Goal: Use online tool/utility

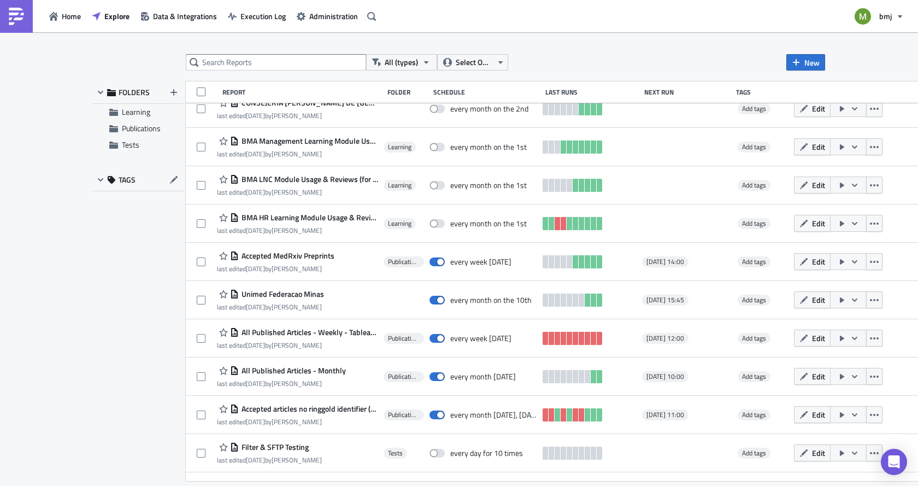
scroll to position [606, 0]
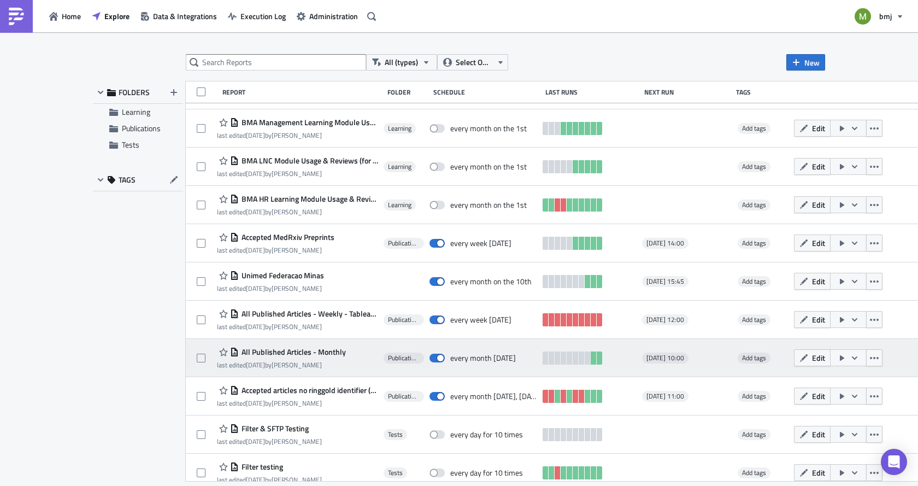
click at [295, 351] on span "All Published Articles - Monthly" at bounding box center [292, 352] width 107 height 10
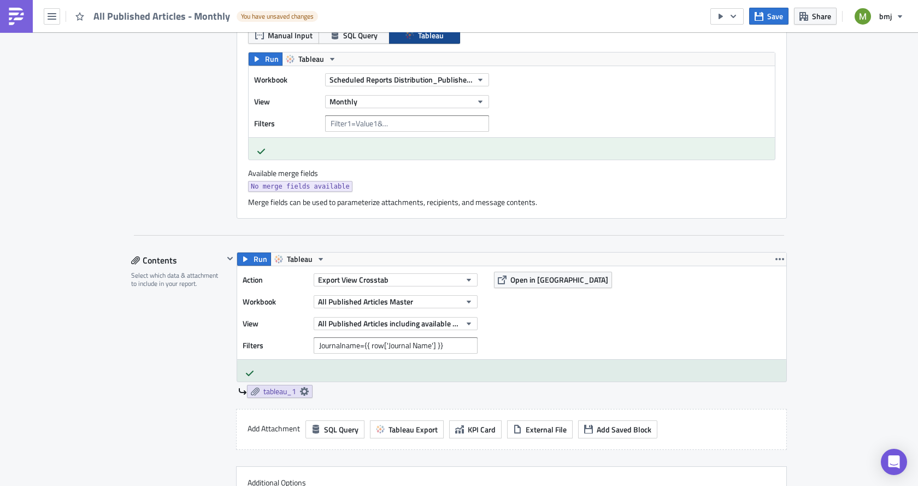
scroll to position [328, 0]
click at [254, 262] on span "Run" at bounding box center [261, 258] width 14 height 13
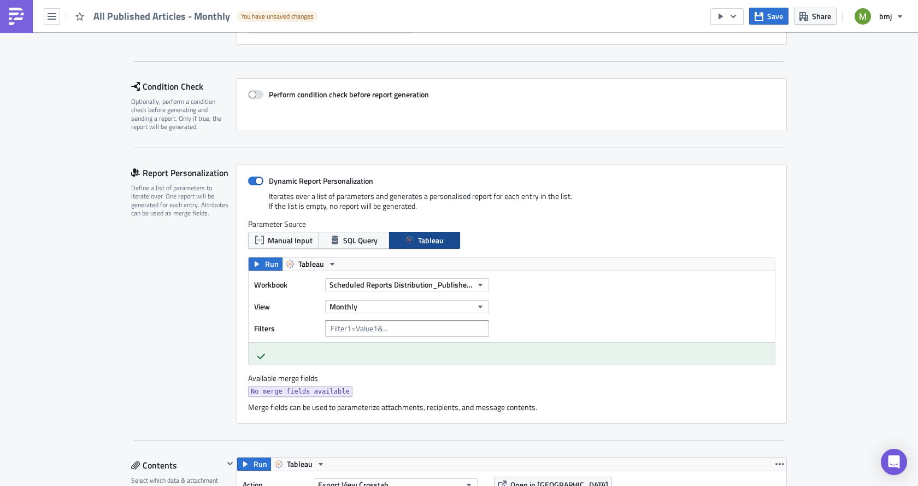
scroll to position [109, 0]
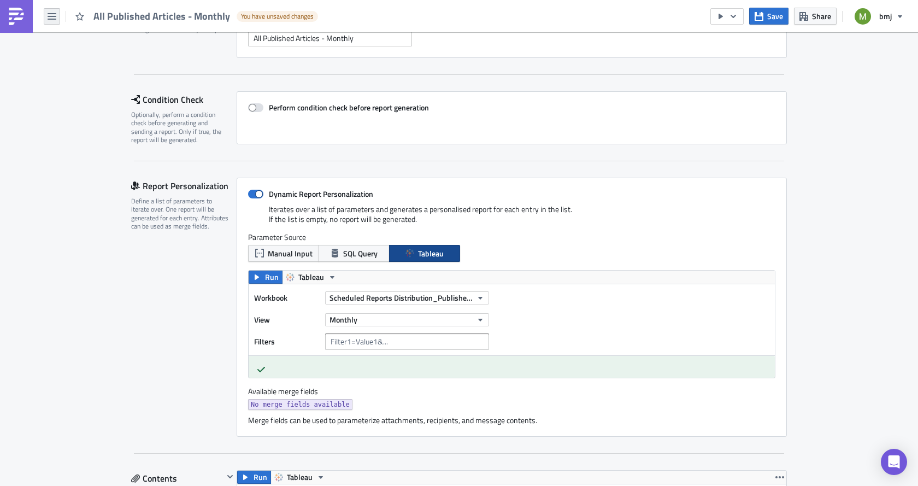
click at [53, 16] on icon "button" at bounding box center [52, 16] width 9 height 7
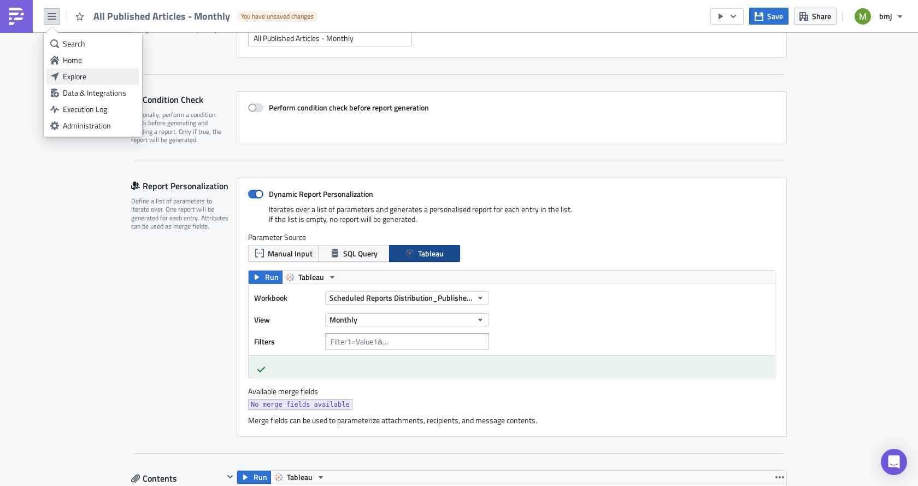
click at [84, 73] on div "Explore" at bounding box center [99, 76] width 73 height 11
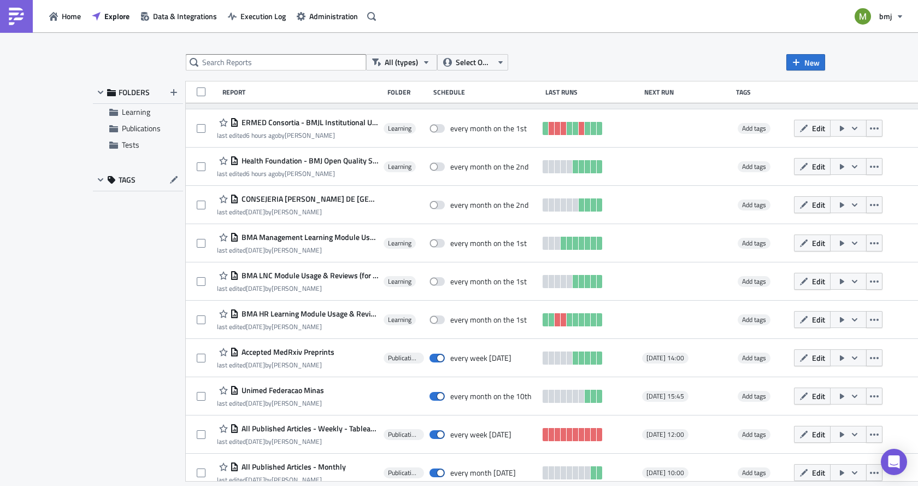
scroll to position [492, 0]
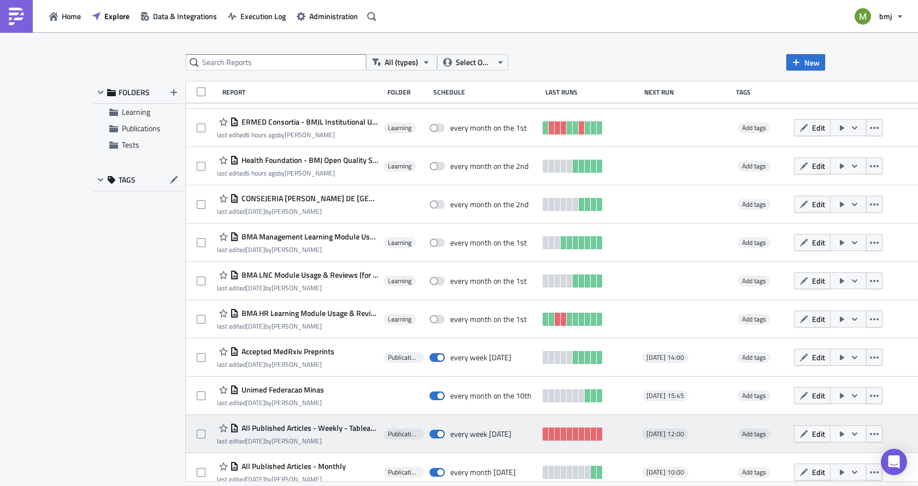
click at [300, 430] on span "All Published Articles - Weekly - Tableau Input" at bounding box center [308, 428] width 139 height 10
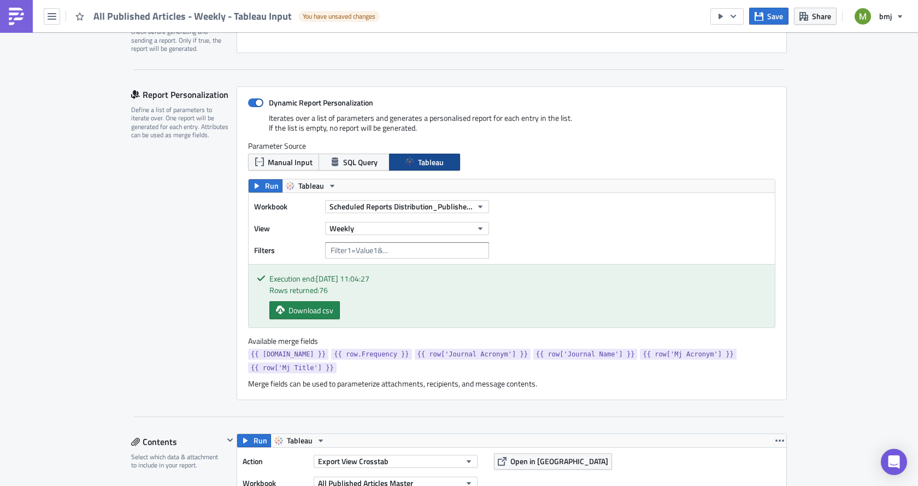
scroll to position [219, 0]
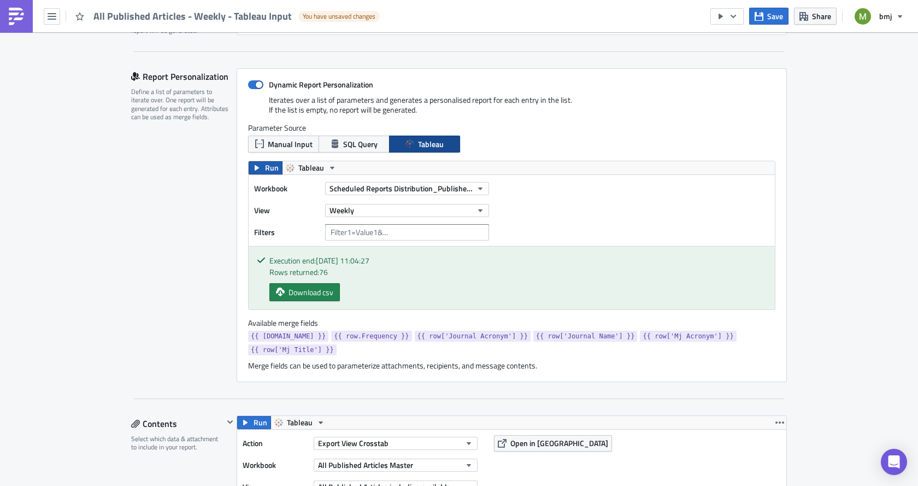
click at [265, 171] on span "Run" at bounding box center [272, 167] width 14 height 13
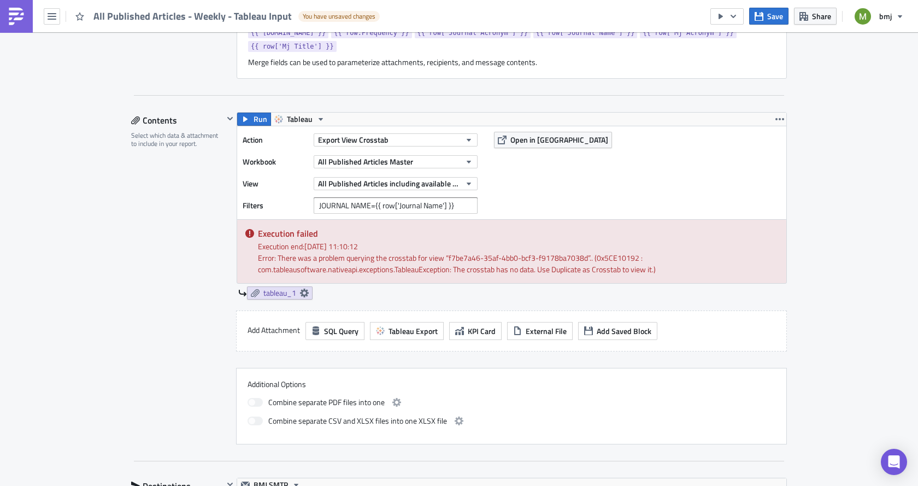
scroll to position [547, 0]
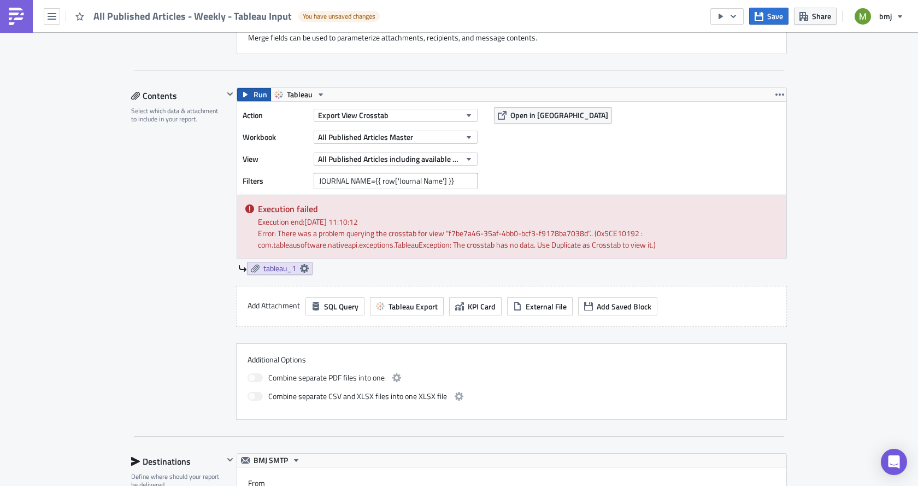
click at [255, 88] on span "Run" at bounding box center [261, 94] width 14 height 13
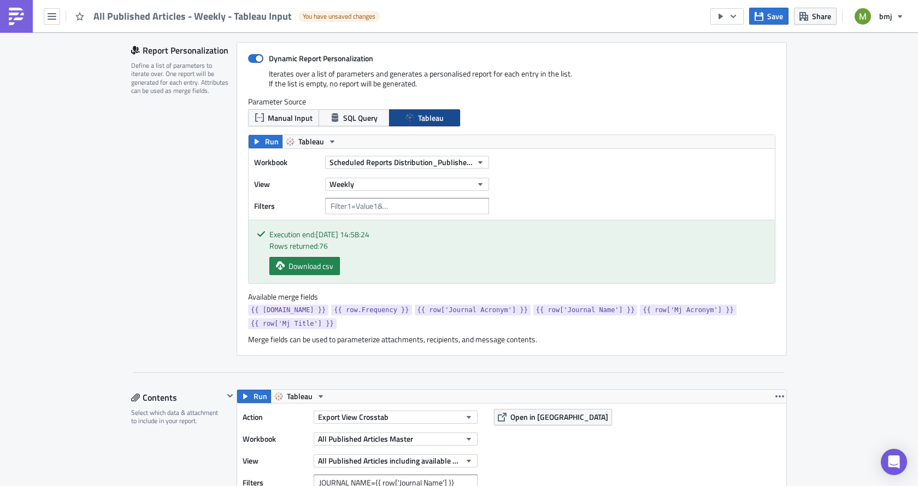
scroll to position [328, 0]
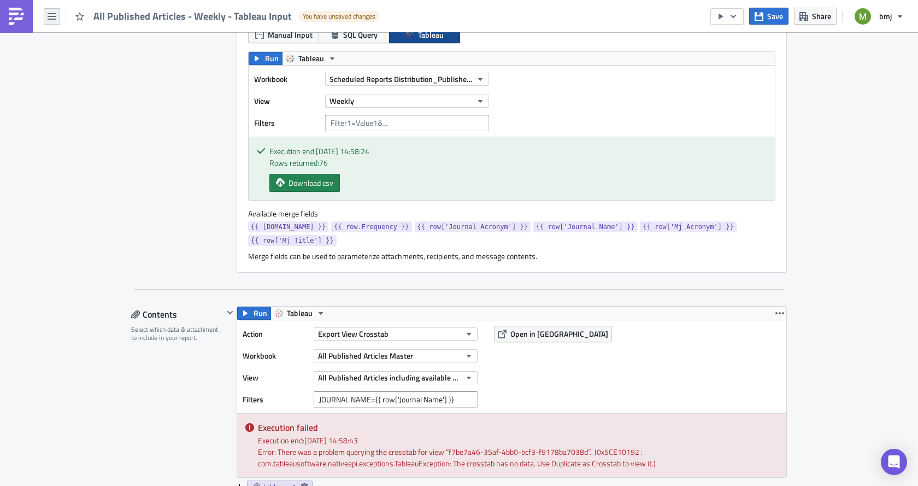
click at [44, 17] on button "button" at bounding box center [52, 16] width 16 height 16
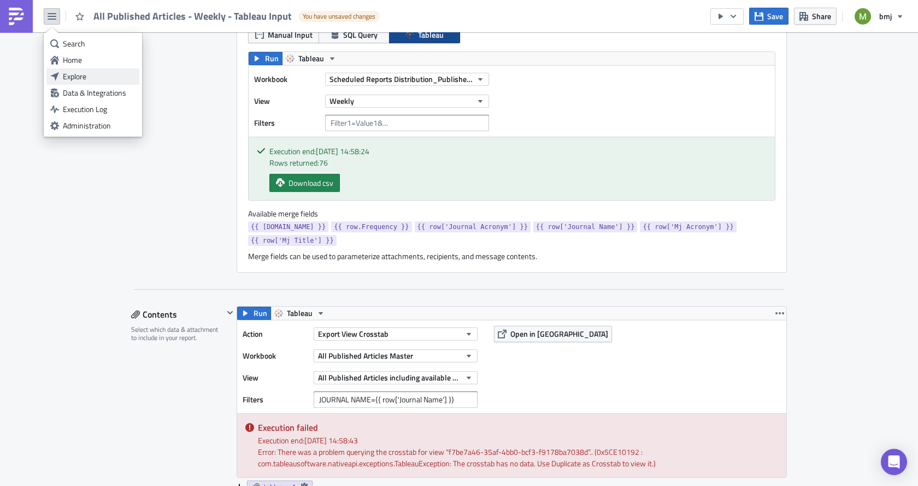
click at [92, 71] on div "Explore" at bounding box center [99, 76] width 73 height 11
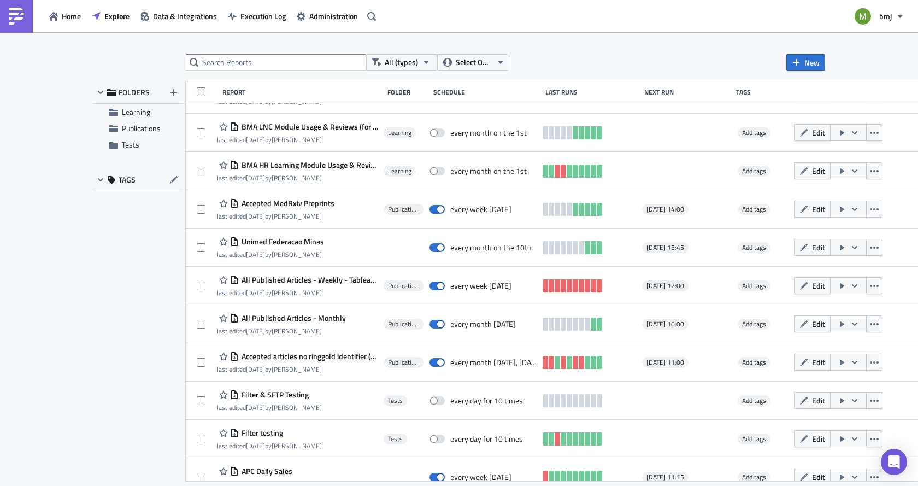
scroll to position [655, 0]
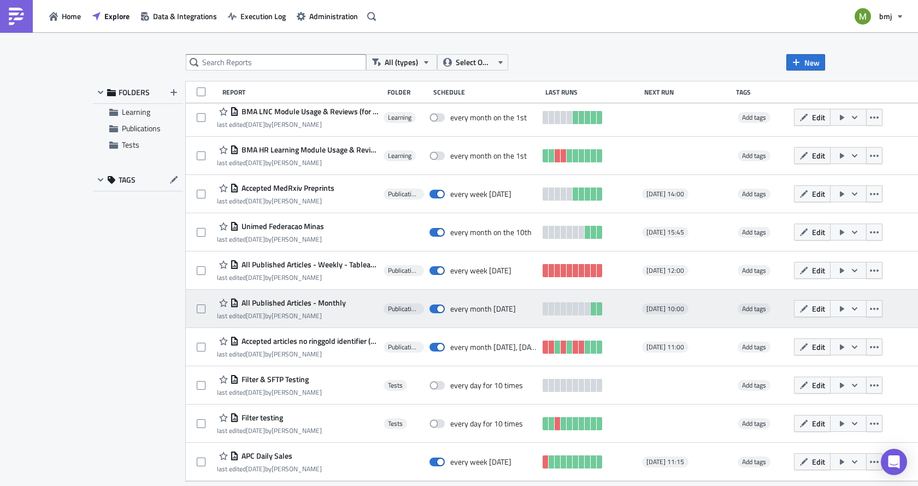
click at [312, 302] on span "All Published Articles - Monthly" at bounding box center [292, 303] width 107 height 10
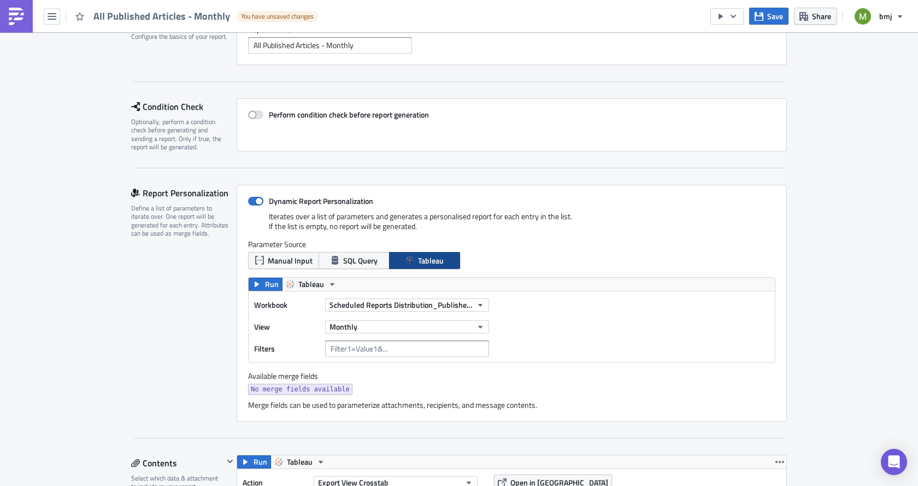
scroll to position [164, 0]
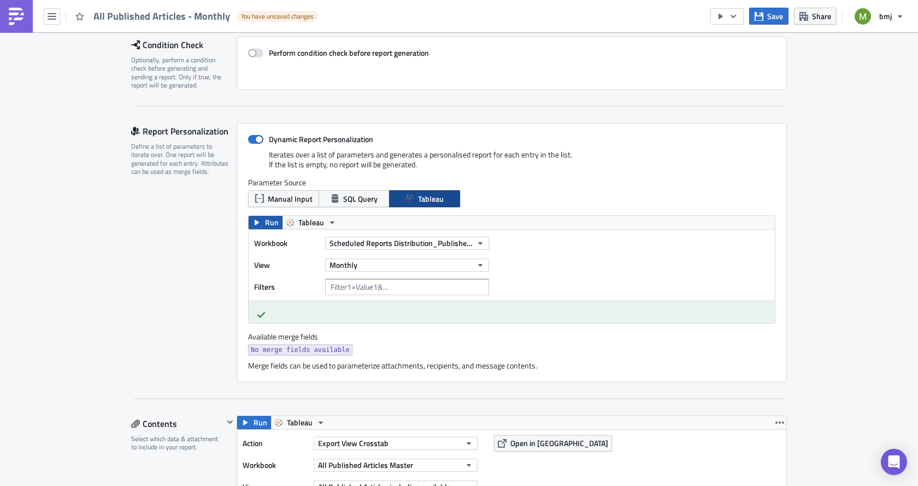
click at [265, 222] on span "Run" at bounding box center [272, 222] width 14 height 13
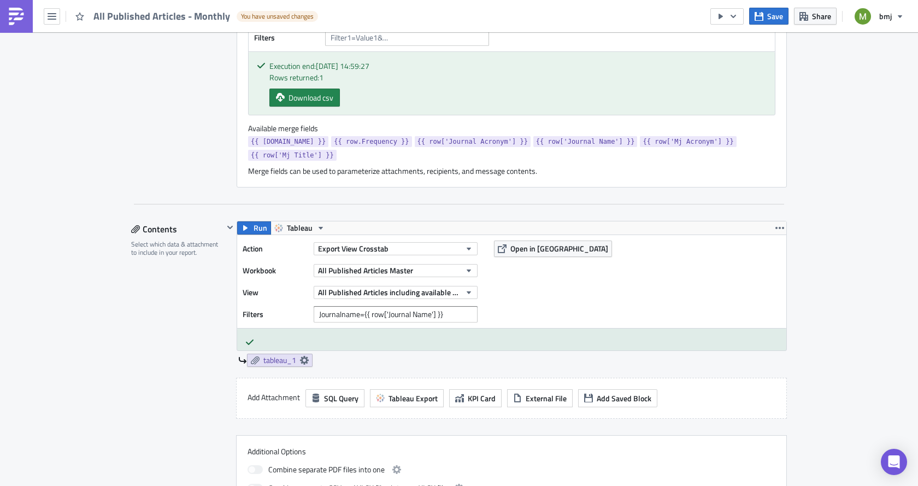
scroll to position [437, 0]
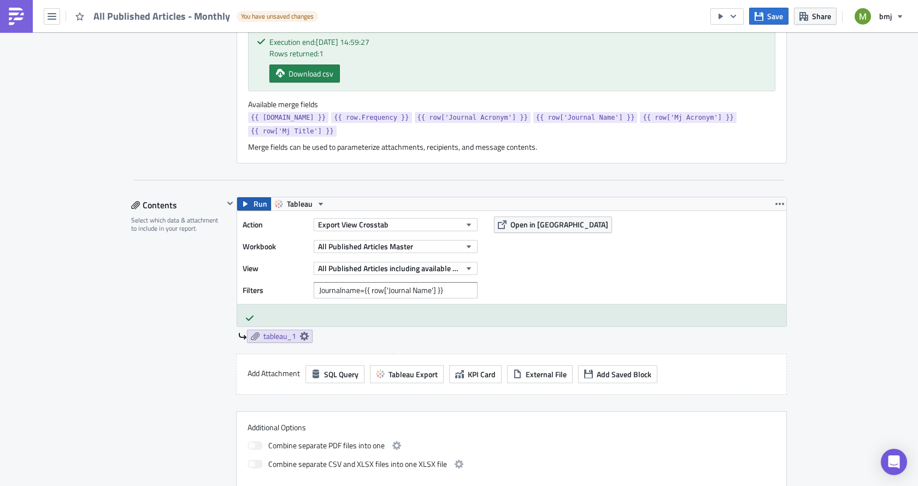
click at [254, 197] on span "Run" at bounding box center [261, 203] width 14 height 13
